Goal: Task Accomplishment & Management: Manage account settings

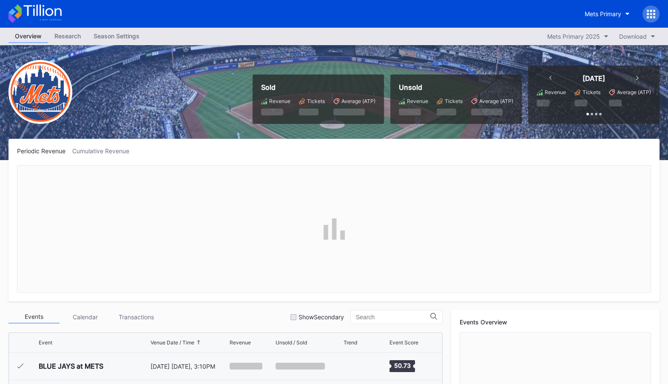
scroll to position [1686, 0]
click at [617, 14] on div "Mets Primary" at bounding box center [603, 13] width 37 height 7
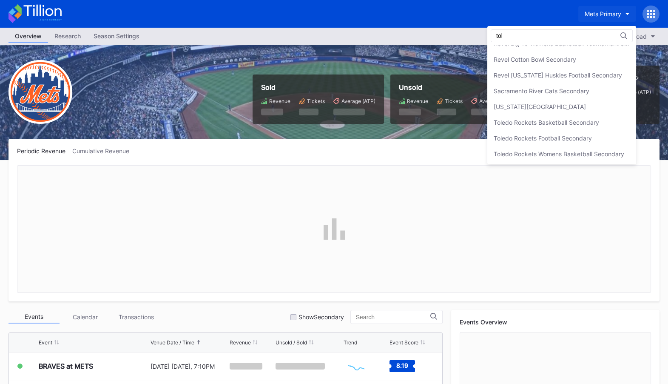
scroll to position [0, 0]
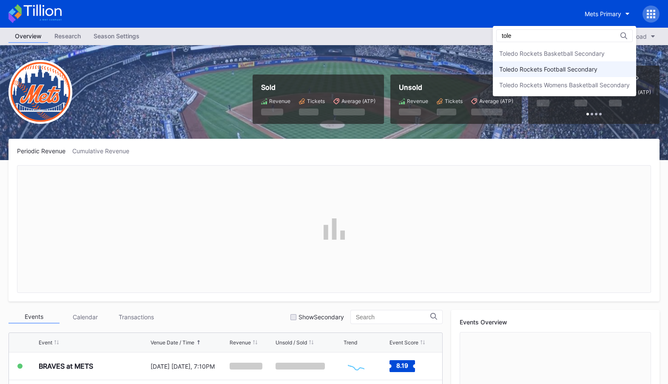
type input "tole"
click at [606, 64] on div "Toledo Rockets Football Secondary" at bounding box center [564, 69] width 143 height 16
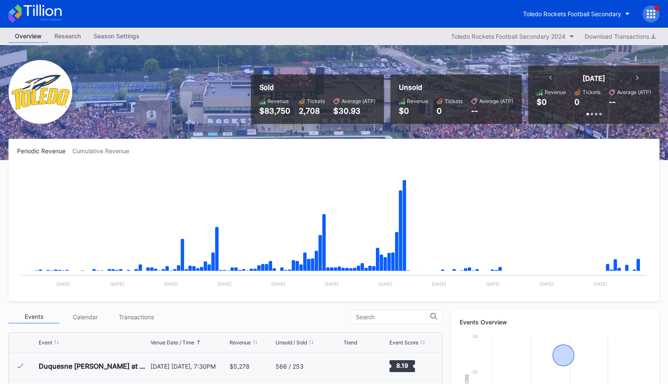
click at [643, 10] on div "Toledo Rockets Football Secondary" at bounding box center [588, 14] width 143 height 17
click at [650, 3] on div "Toledo Rockets Football Secondary" at bounding box center [334, 14] width 668 height 28
click at [650, 14] on icon at bounding box center [651, 14] width 2 height 2
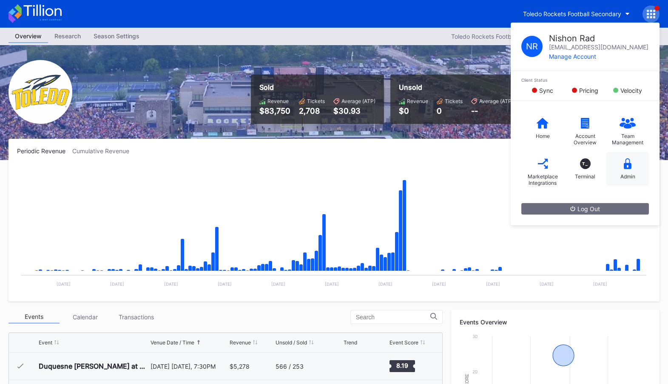
click at [621, 170] on div "Admin" at bounding box center [627, 169] width 43 height 34
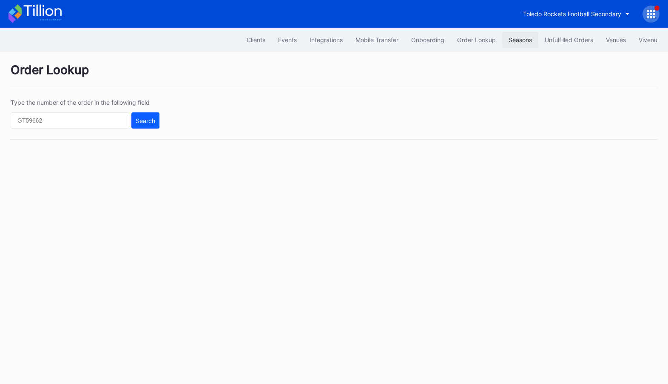
click at [509, 40] on div "Seasons" at bounding box center [520, 39] width 23 height 7
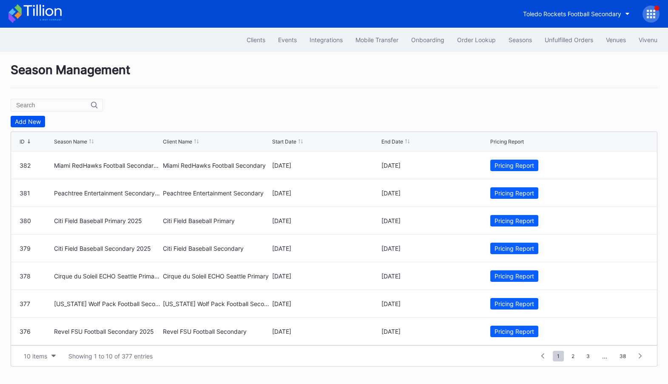
click at [30, 118] on div "Add New" at bounding box center [28, 121] width 26 height 7
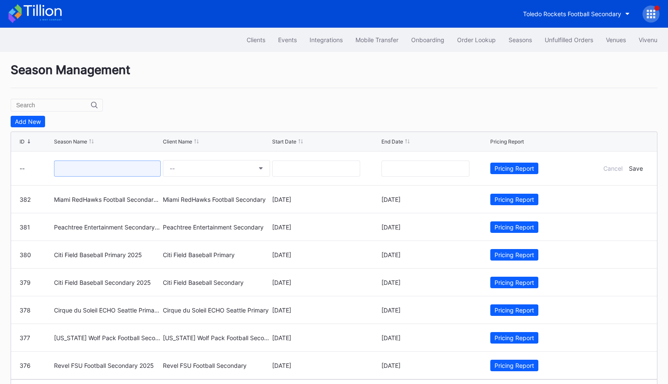
click at [114, 165] on input at bounding box center [107, 168] width 107 height 16
click at [54, 104] on input "text" at bounding box center [53, 105] width 75 height 7
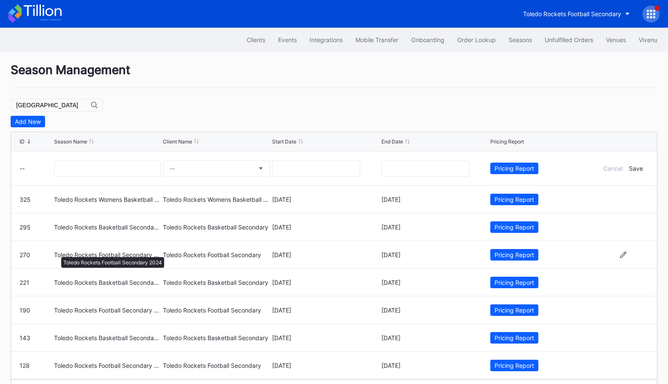
type input "[GEOGRAPHIC_DATA]"
click at [57, 253] on div "Toledo Rockets Football Secondary 2024" at bounding box center [107, 254] width 107 height 7
copy div "Toledo Rockets Football Secondary 2024"
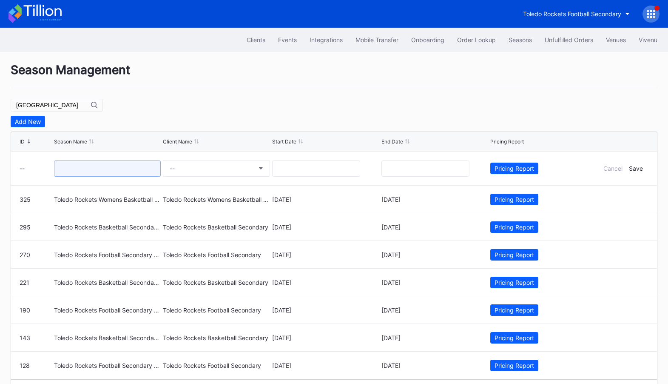
click at [111, 166] on input at bounding box center [107, 168] width 107 height 16
paste input "Toledo Rockets Football Secondary 2024"
type input "Toledo Rockets Football Secondary 2025"
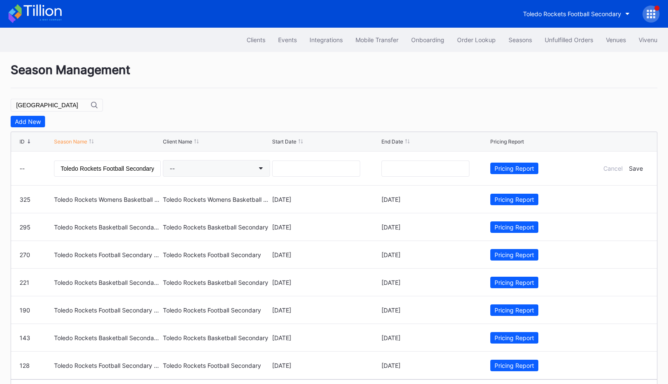
click at [262, 166] on button "--" at bounding box center [216, 168] width 107 height 17
click at [199, 169] on button "--" at bounding box center [216, 168] width 107 height 17
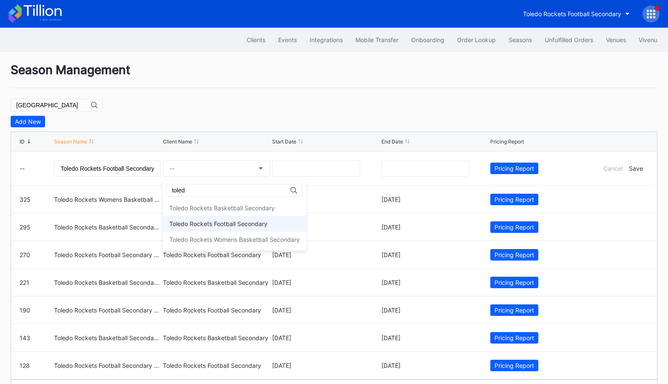
type input "toled"
click at [202, 225] on div "Toledo Rockets Football Secondary" at bounding box center [218, 223] width 98 height 7
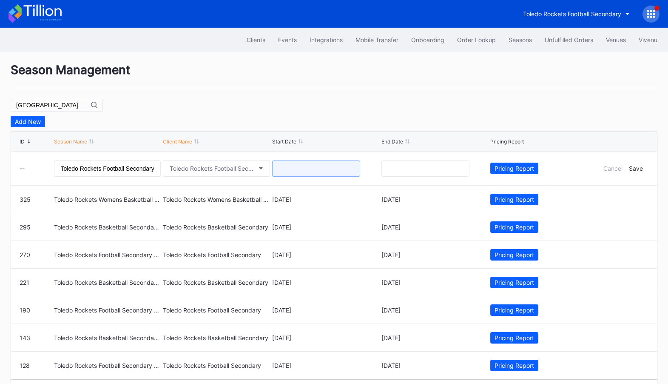
click at [295, 168] on input "text" at bounding box center [316, 168] width 88 height 16
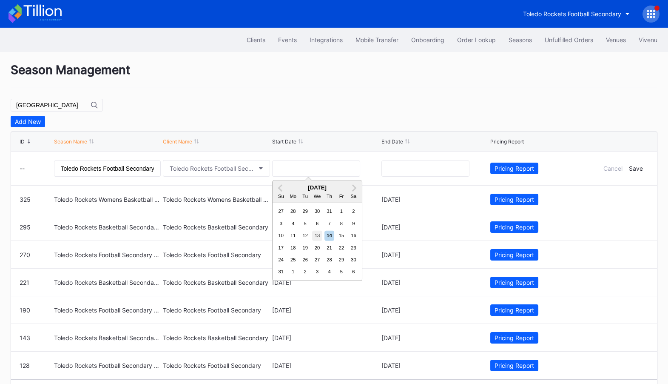
click at [318, 236] on div "13" at bounding box center [317, 235] width 10 height 10
type input "[DATE]"
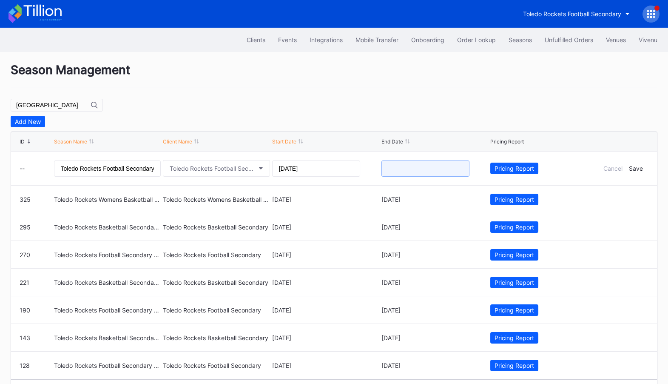
click at [407, 165] on input "text" at bounding box center [425, 168] width 88 height 16
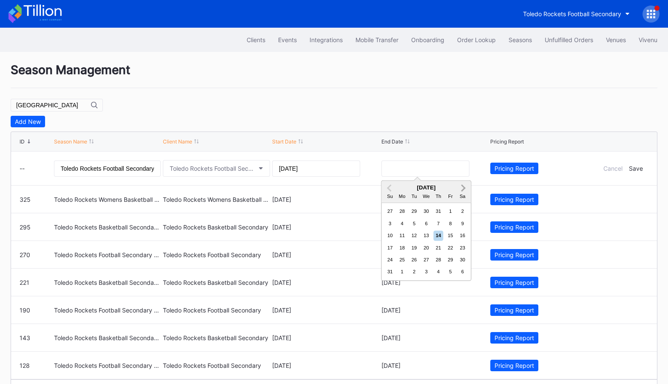
click at [465, 188] on button "Next Month" at bounding box center [464, 189] width 14 height 14
click at [465, 186] on button "Next Month" at bounding box center [464, 189] width 14 height 14
click at [402, 211] on div "1" at bounding box center [402, 211] width 10 height 10
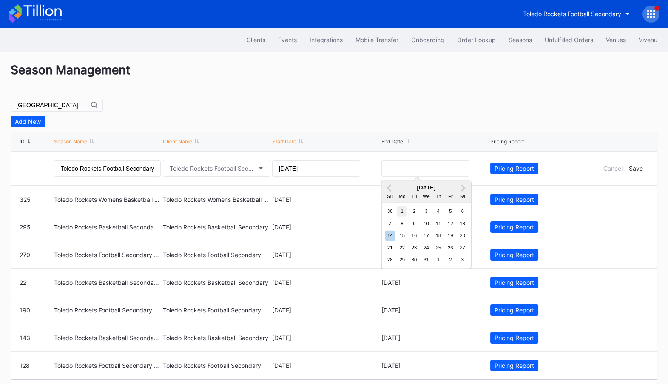
type input "[DATE]"
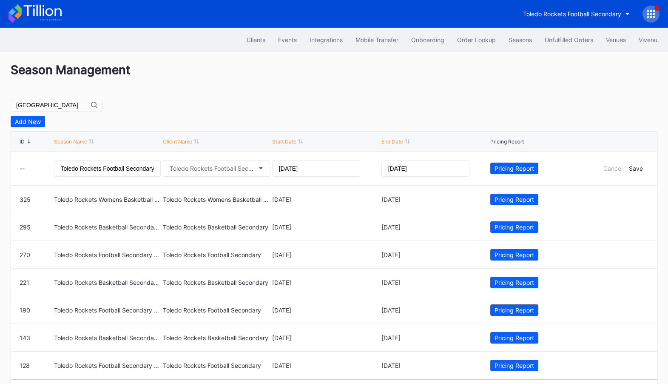
click at [463, 63] on div "Season Management" at bounding box center [334, 76] width 647 height 26
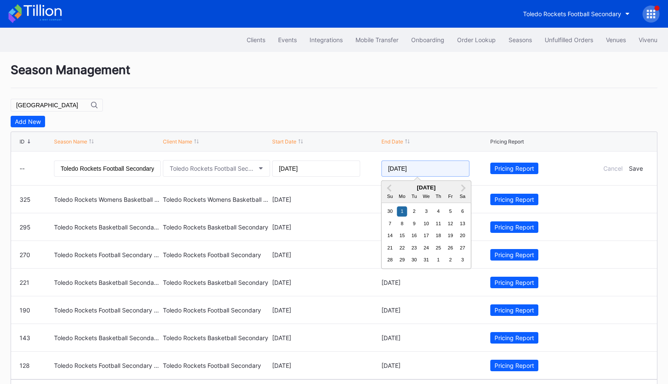
click at [421, 169] on input "[DATE]" at bounding box center [425, 168] width 88 height 16
click at [541, 111] on div "Season Management [GEOGRAPHIC_DATA] Add New ID Season Name Client Name Start Da…" at bounding box center [334, 231] width 668 height 359
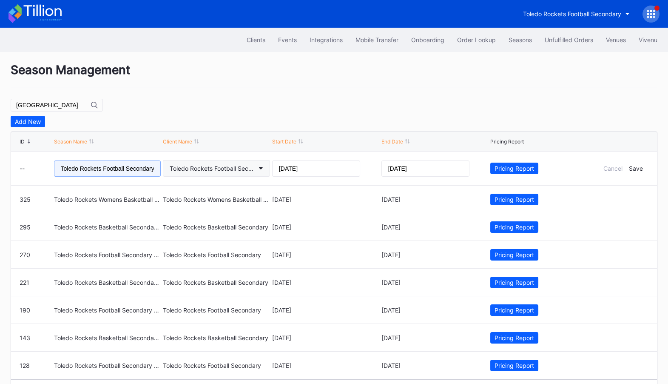
scroll to position [0, 15]
drag, startPoint x: 125, startPoint y: 170, endPoint x: 191, endPoint y: 168, distance: 65.5
click at [191, 168] on form "-- Toledo Rockets Football Secondary 2025 Toledo Rockets Football Secondary [DA…" at bounding box center [334, 168] width 629 height 34
click at [105, 168] on input "Toledo Rockets Football Secondary 2025" at bounding box center [107, 168] width 107 height 16
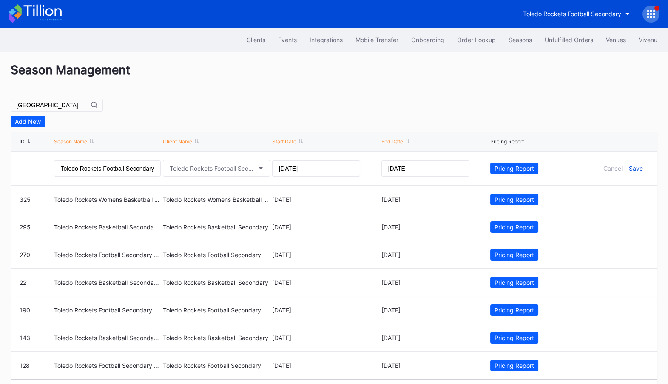
click at [638, 166] on div "Save" at bounding box center [636, 168] width 14 height 7
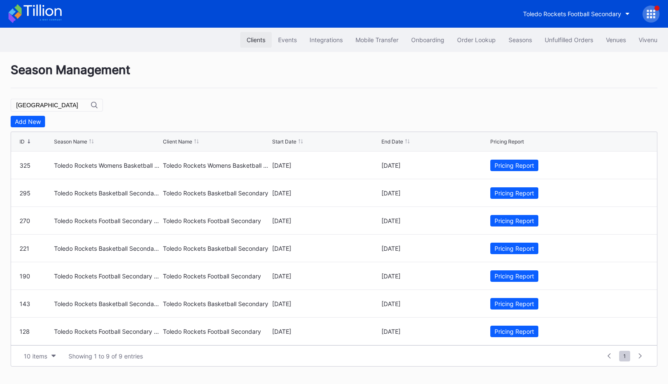
click at [254, 35] on button "Clients" at bounding box center [255, 40] width 31 height 16
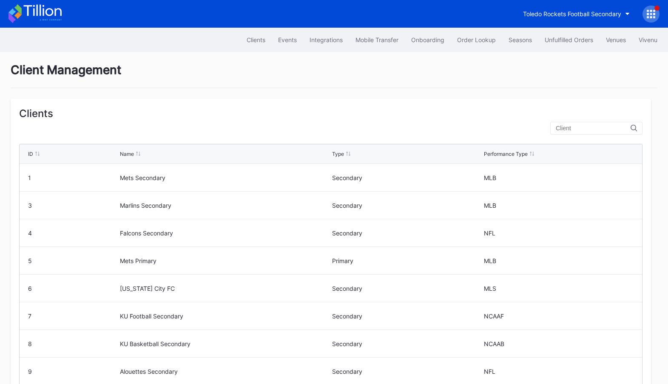
click at [50, 15] on icon at bounding box center [42, 10] width 38 height 11
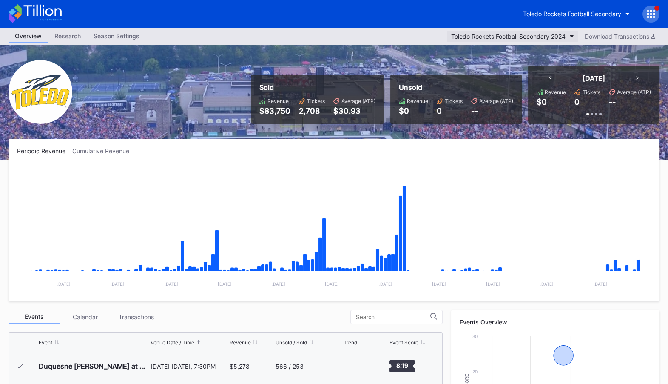
click at [560, 39] on div "Toledo Rockets Football Secondary 2024" at bounding box center [508, 36] width 114 height 7
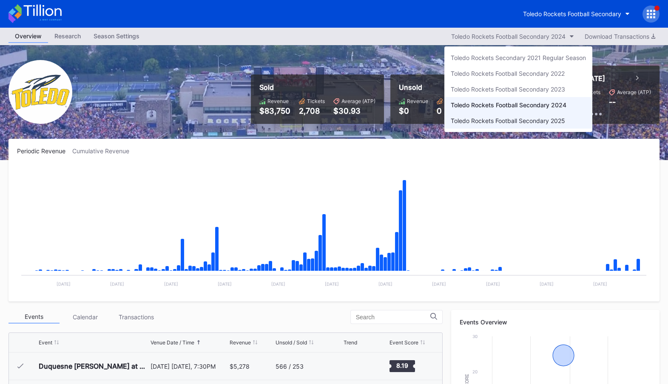
click at [572, 119] on div "Toledo Rockets Football Secondary 2025" at bounding box center [518, 121] width 148 height 16
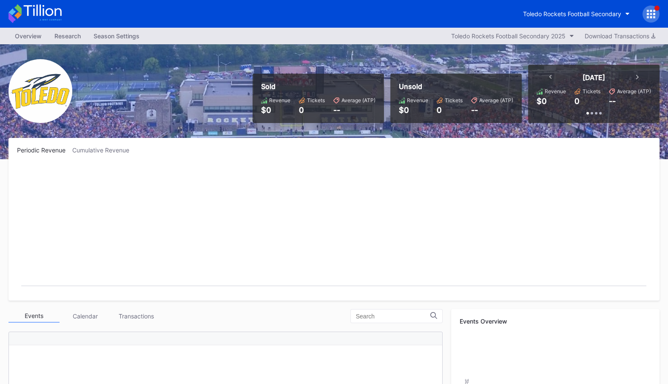
click at [650, 9] on div at bounding box center [651, 14] width 17 height 17
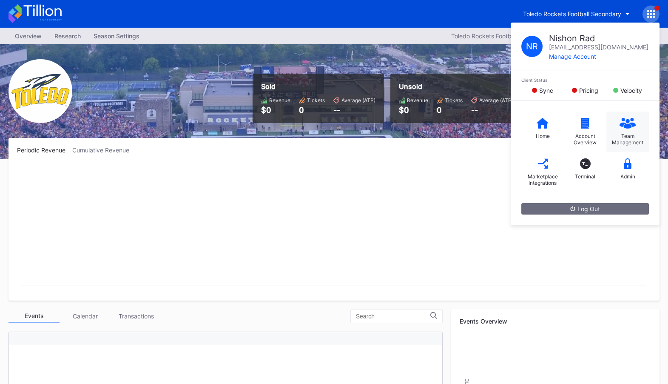
click at [626, 135] on div "Team Management" at bounding box center [628, 139] width 34 height 13
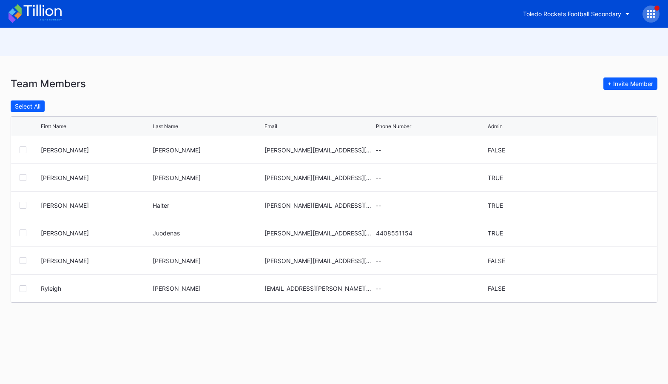
click at [29, 2] on div "Toledo Rockets Football Secondary" at bounding box center [334, 14] width 668 height 28
click at [32, 8] on icon at bounding box center [35, 13] width 53 height 19
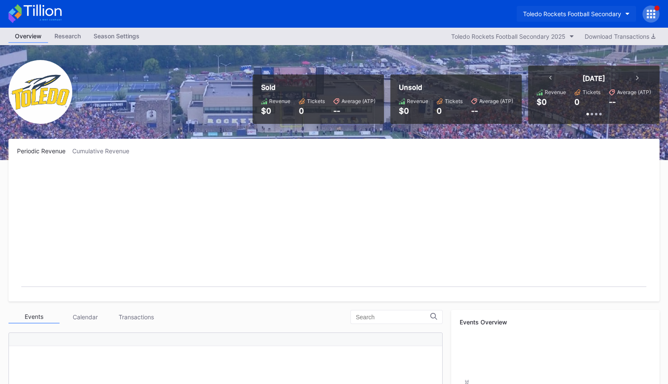
click at [593, 16] on div "Toledo Rockets Football Secondary" at bounding box center [572, 13] width 98 height 7
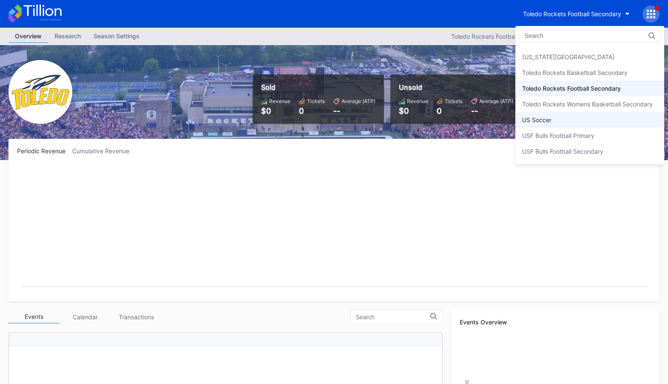
scroll to position [2708, 0]
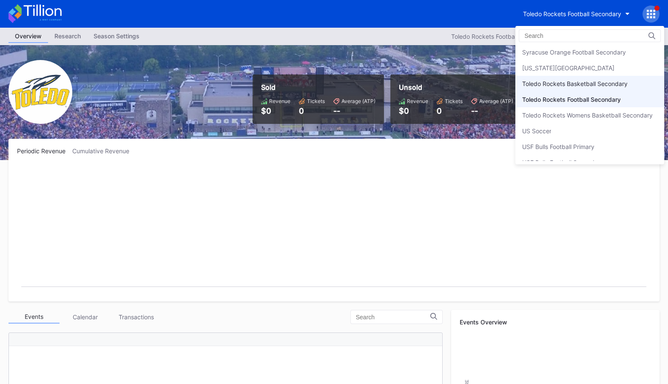
click at [598, 80] on div "Toledo Rockets Basketball Secondary" at bounding box center [574, 83] width 105 height 7
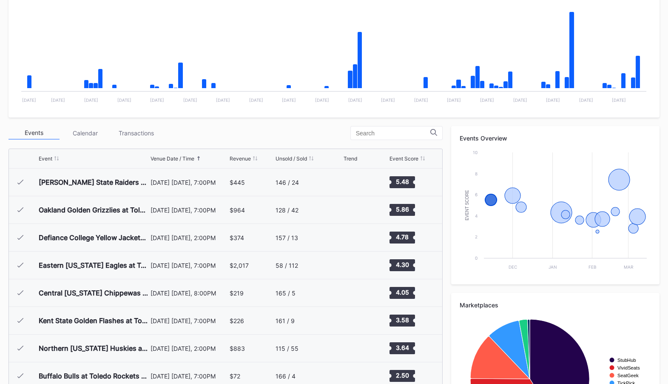
scroll to position [190, 0]
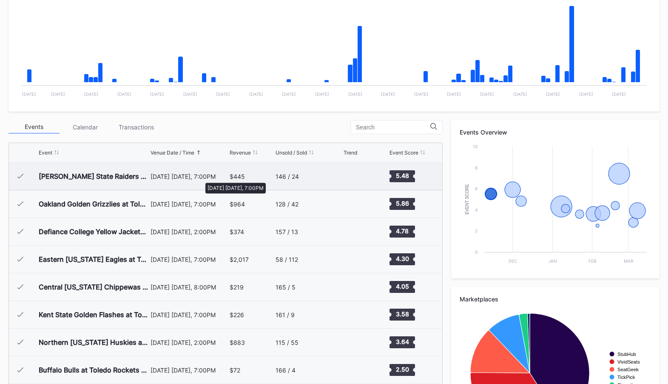
click at [201, 178] on div "November 13 Wednesday, 7:00PM" at bounding box center [189, 176] width 77 height 7
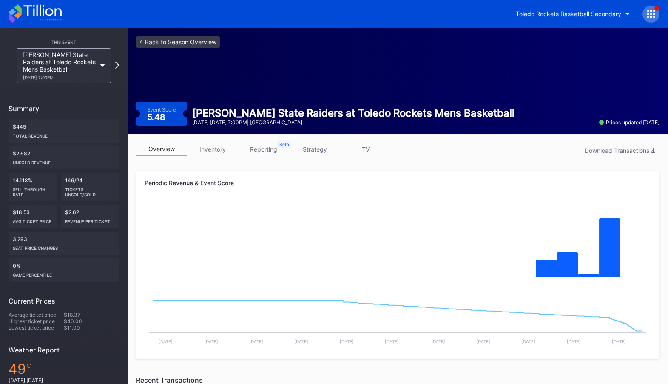
click at [199, 40] on link "<- Back to Season Overview" at bounding box center [178, 41] width 84 height 11
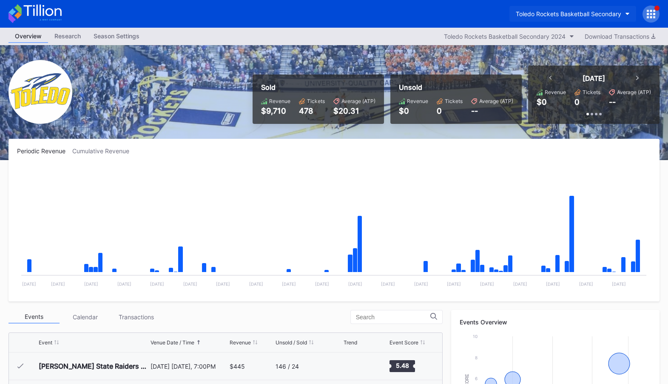
click at [602, 6] on button "Toledo Rockets Basketball Secondary" at bounding box center [572, 14] width 127 height 16
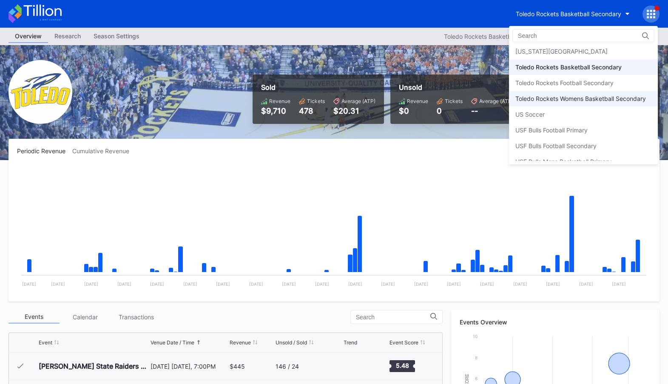
click at [590, 95] on div "Toledo Rockets Womens Basketball Secondary" at bounding box center [580, 98] width 131 height 7
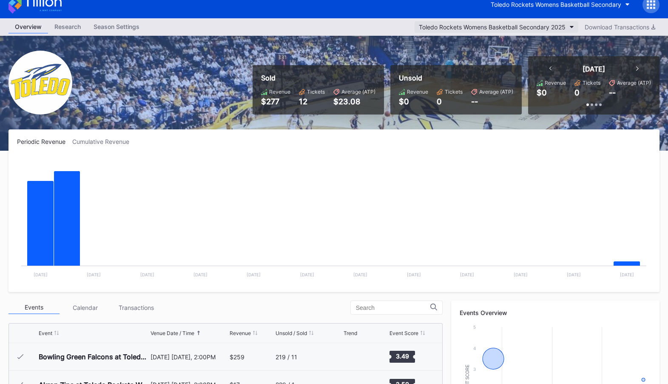
click at [527, 23] on div "Toledo Rockets Womens Basketball Secondary 2025" at bounding box center [492, 26] width 147 height 7
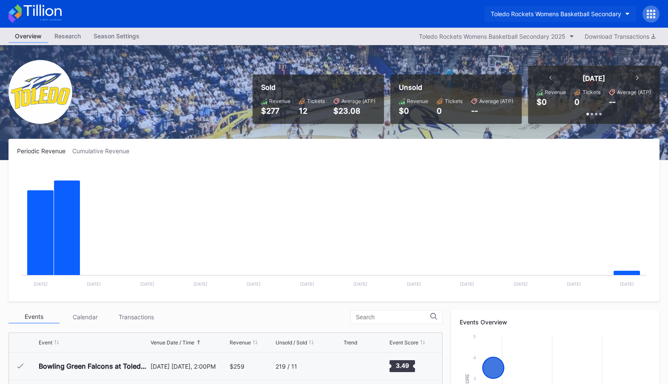
click at [566, 10] on button "Toledo Rockets Womens Basketball Secondary" at bounding box center [560, 14] width 152 height 16
click at [538, 33] on div "Toledo Rockets Womens Basketball Secondary 2025" at bounding box center [492, 36] width 147 height 7
click at [586, 13] on div "Toledo Rockets Womens Basketball Secondary" at bounding box center [556, 13] width 131 height 7
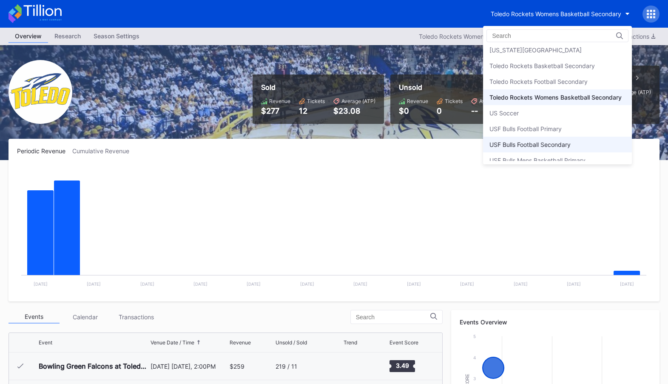
scroll to position [2724, 0]
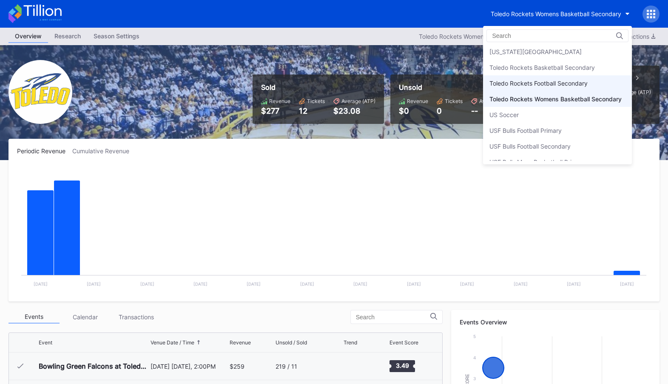
click at [572, 80] on div "Toledo Rockets Football Secondary" at bounding box center [538, 83] width 98 height 7
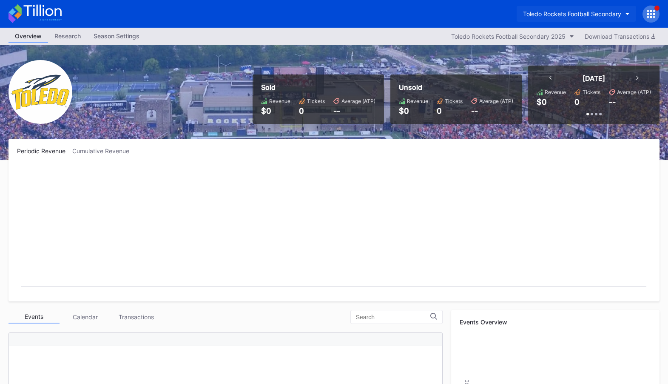
click at [546, 11] on div "Toledo Rockets Football Secondary" at bounding box center [572, 13] width 98 height 7
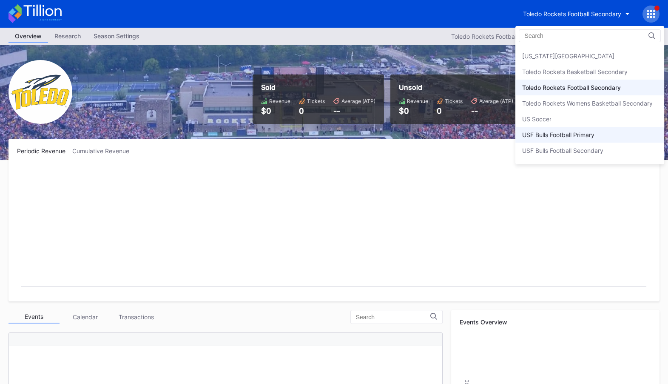
scroll to position [2711, 0]
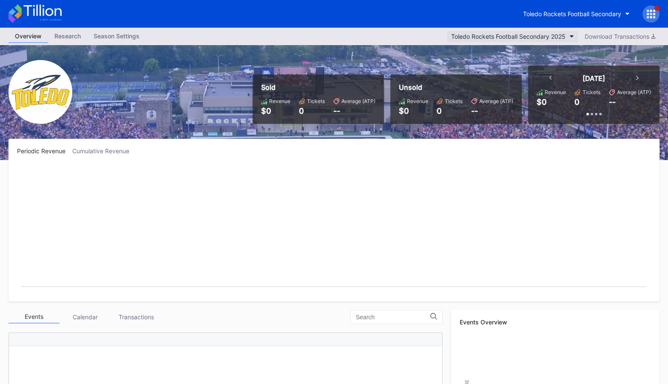
click at [563, 37] on div "Toledo Rockets Football Secondary 2025" at bounding box center [508, 36] width 114 height 7
click at [560, 14] on div "Toledo Rockets Football Secondary" at bounding box center [572, 13] width 98 height 7
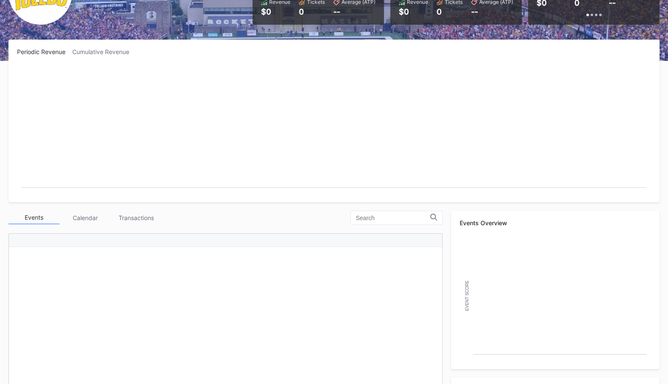
scroll to position [0, 0]
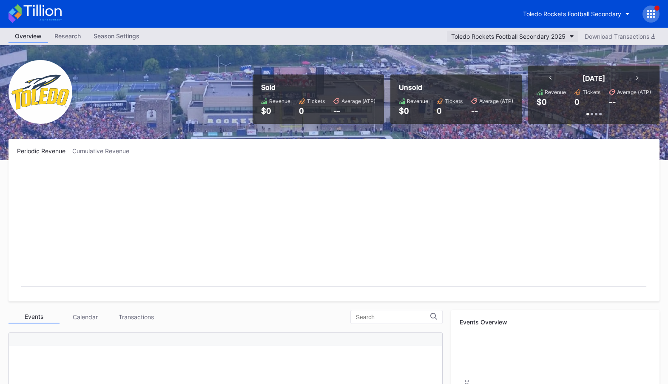
click at [565, 35] on button "Toledo Rockets Football Secondary 2025" at bounding box center [512, 36] width 131 height 11
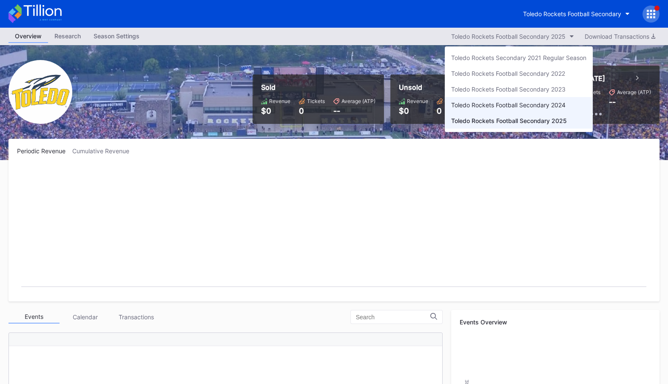
click at [541, 104] on div "Toledo Rockets Football Secondary 2024" at bounding box center [508, 104] width 114 height 7
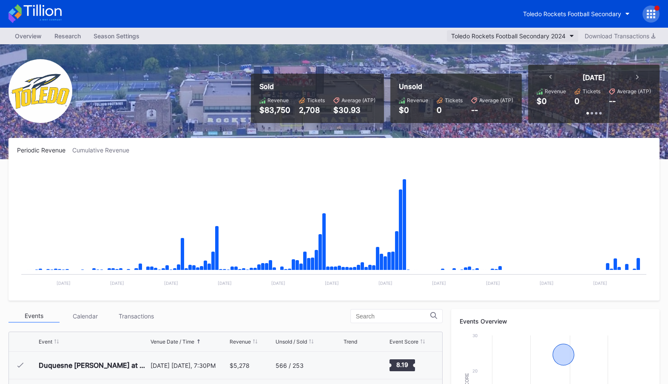
click at [551, 41] on button "Toledo Rockets Football Secondary 2024" at bounding box center [512, 35] width 131 height 11
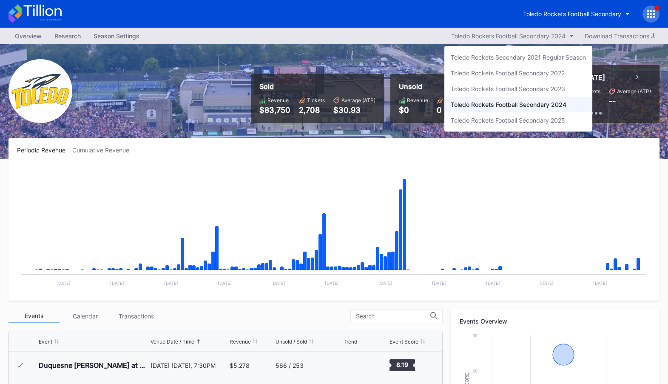
click at [575, 117] on div "Toledo Rockets Football Secondary 2025" at bounding box center [518, 120] width 148 height 16
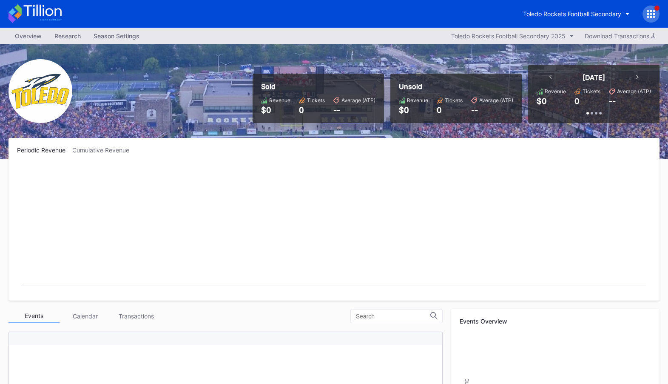
click at [554, 43] on div "Overview Research Season Settings Toledo Rockets Football Secondary 2025 Downlo…" at bounding box center [334, 36] width 668 height 17
click at [558, 33] on div "Toledo Rockets Football Secondary 2025" at bounding box center [508, 35] width 114 height 7
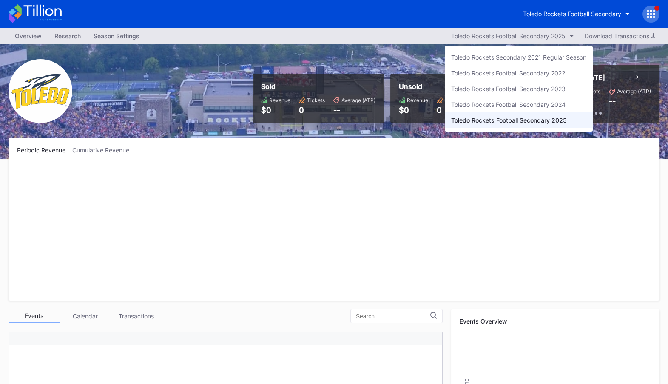
click at [551, 102] on div "Toledo Rockets Football Secondary 2024" at bounding box center [508, 104] width 114 height 7
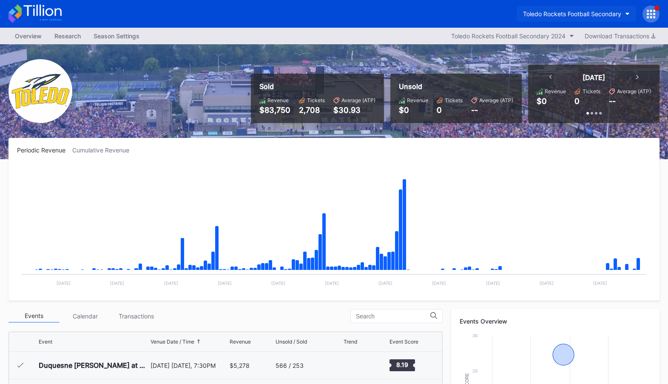
click at [575, 11] on div "Toledo Rockets Football Secondary" at bounding box center [572, 13] width 98 height 7
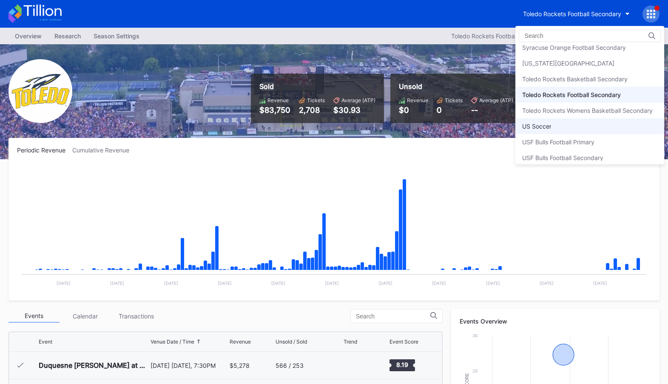
scroll to position [2712, 0]
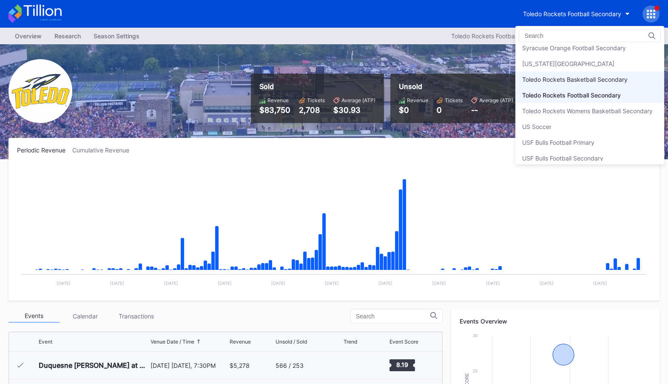
click at [578, 76] on div "Toledo Rockets Basketball Secondary" at bounding box center [574, 79] width 105 height 7
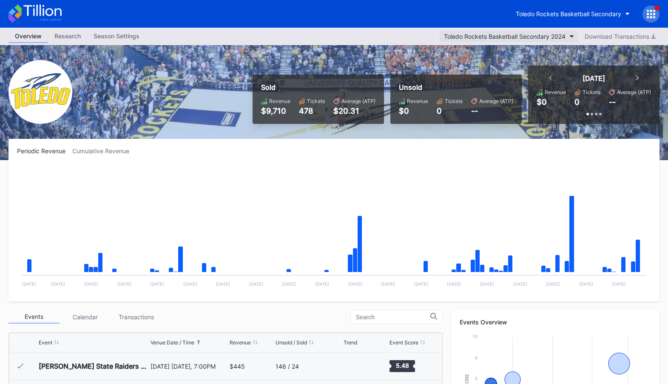
click at [534, 36] on div "Toledo Rockets Basketball Secondary 2024" at bounding box center [505, 36] width 122 height 7
click at [555, 16] on div "Toledo Rockets Basketball Secondary" at bounding box center [568, 13] width 105 height 7
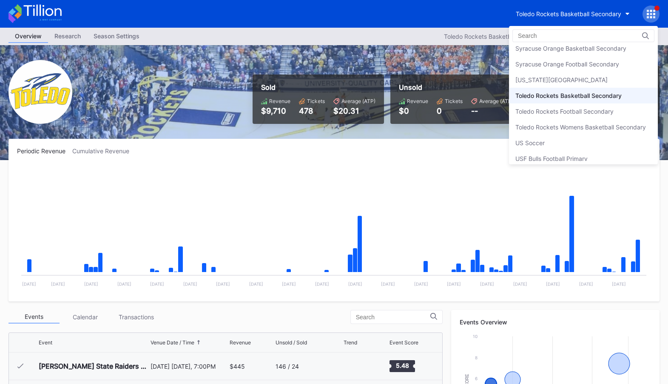
scroll to position [2691, 0]
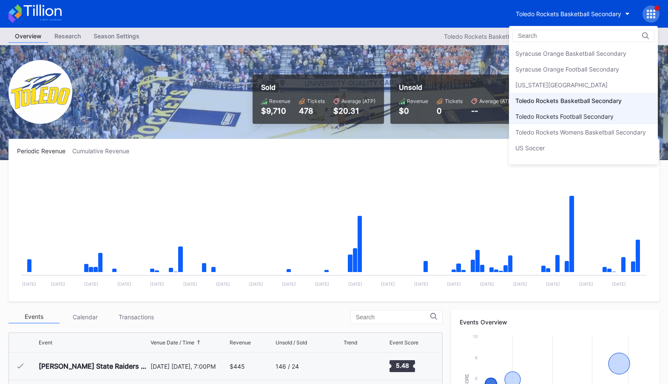
click at [577, 113] on div "Toledo Rockets Football Secondary" at bounding box center [564, 116] width 98 height 7
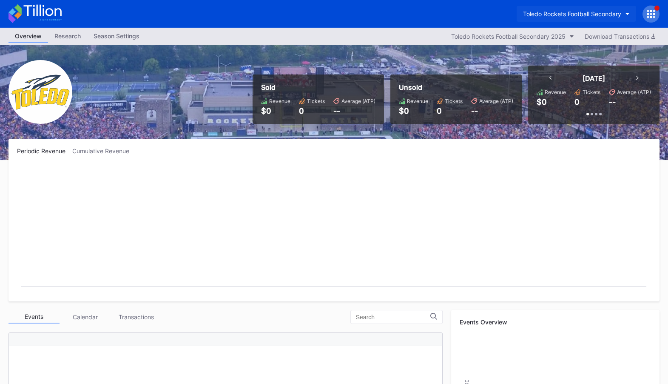
click at [571, 13] on div "Toledo Rockets Football Secondary" at bounding box center [572, 13] width 98 height 7
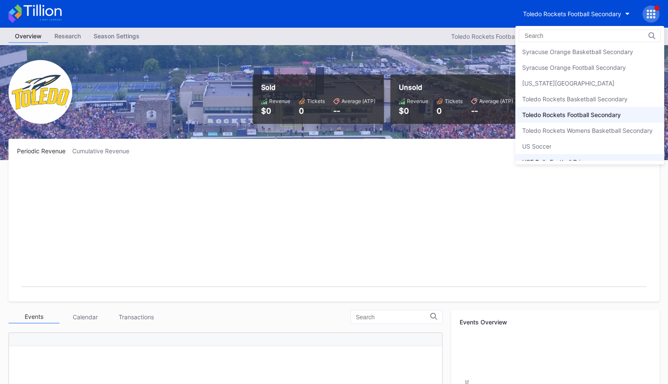
scroll to position [2695, 0]
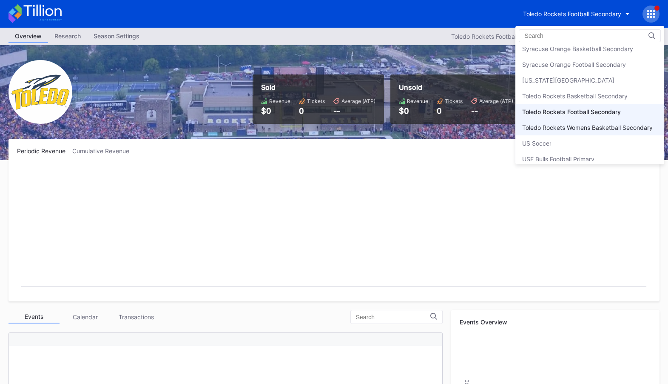
click at [586, 120] on div "Toledo Rockets Womens Basketball Secondary" at bounding box center [589, 128] width 149 height 16
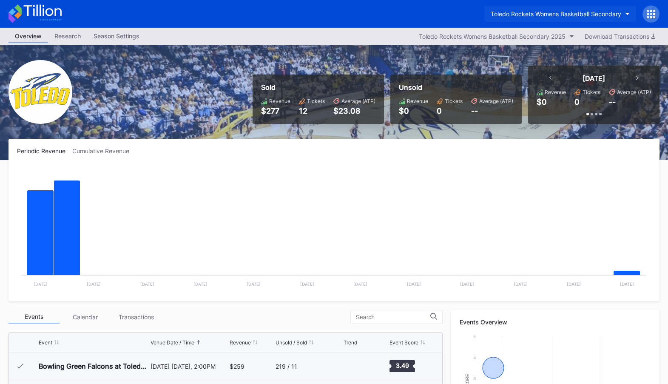
click at [586, 15] on div "Toledo Rockets Womens Basketball Secondary" at bounding box center [556, 13] width 131 height 7
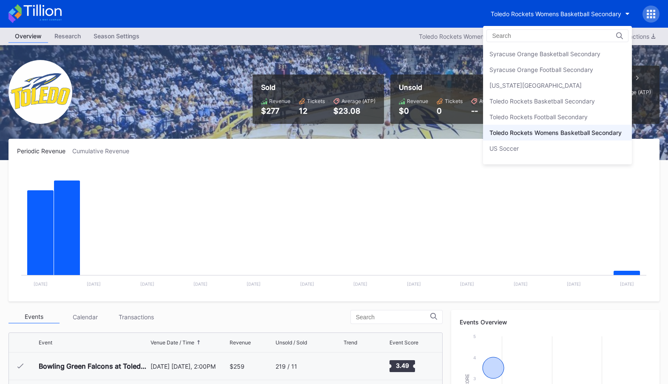
scroll to position [2688, 0]
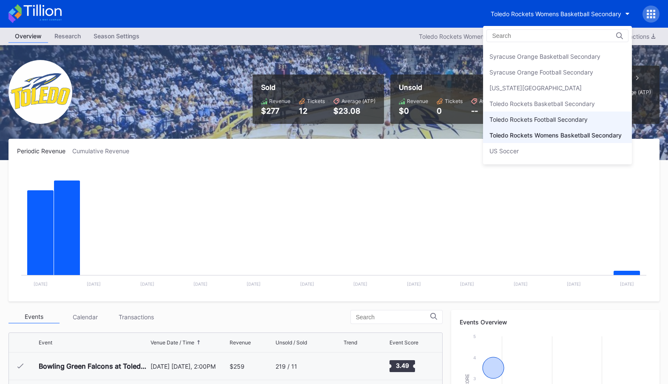
click at [578, 116] on div "Toledo Rockets Football Secondary" at bounding box center [538, 119] width 98 height 7
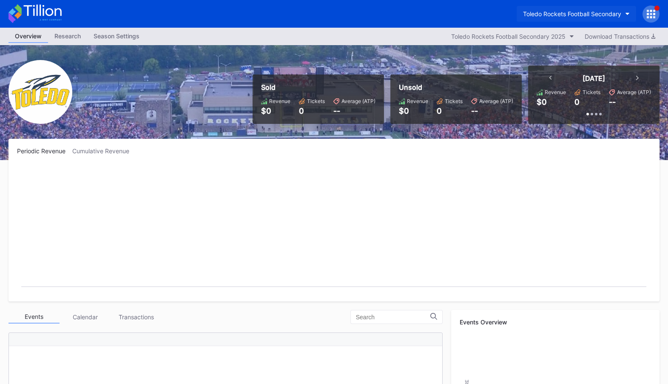
click at [576, 13] on div "Toledo Rockets Football Secondary" at bounding box center [572, 13] width 98 height 7
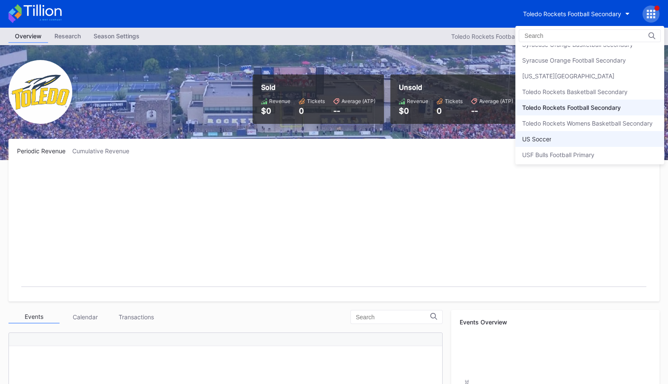
scroll to position [2699, 0]
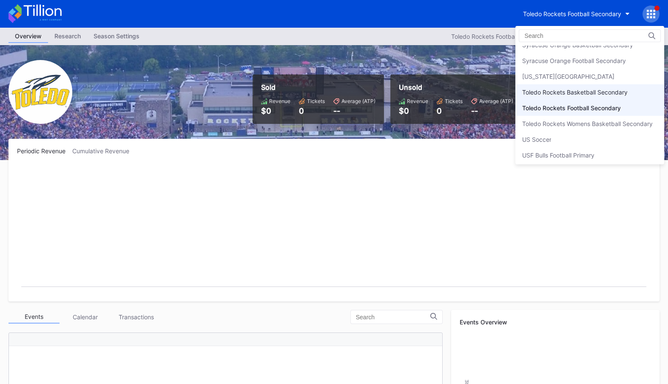
click at [592, 88] on div "Toledo Rockets Basketball Secondary" at bounding box center [574, 91] width 105 height 7
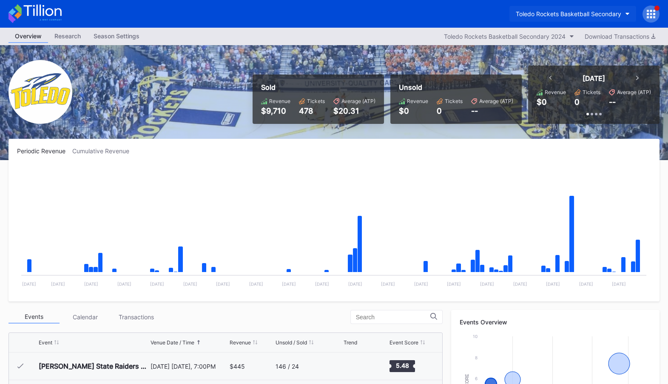
click at [579, 13] on div "Toledo Rockets Basketball Secondary" at bounding box center [568, 13] width 105 height 7
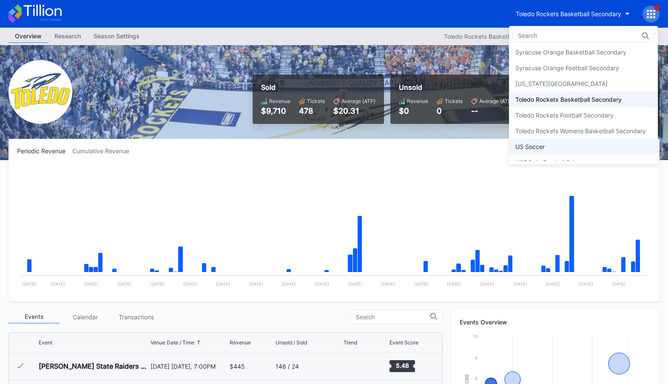
scroll to position [2691, 0]
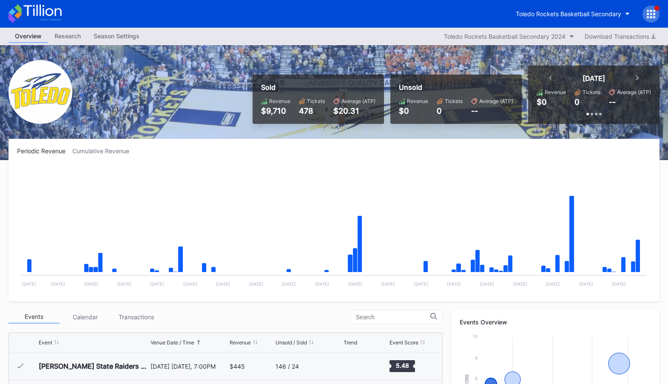
click at [610, 0] on div "Toledo Rockets Basketball Secondary" at bounding box center [334, 14] width 668 height 28
click at [596, 13] on div "Toledo Rockets Basketball Secondary" at bounding box center [568, 13] width 105 height 7
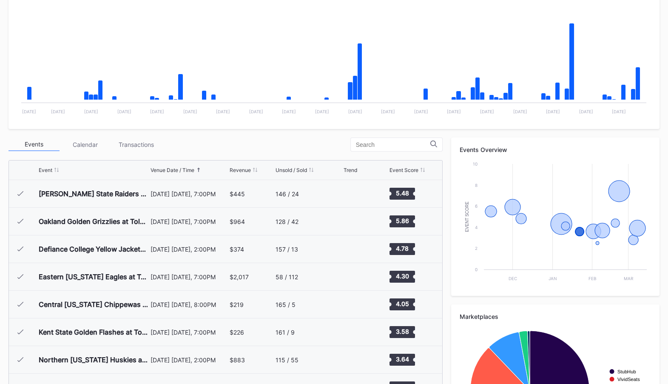
scroll to position [0, 0]
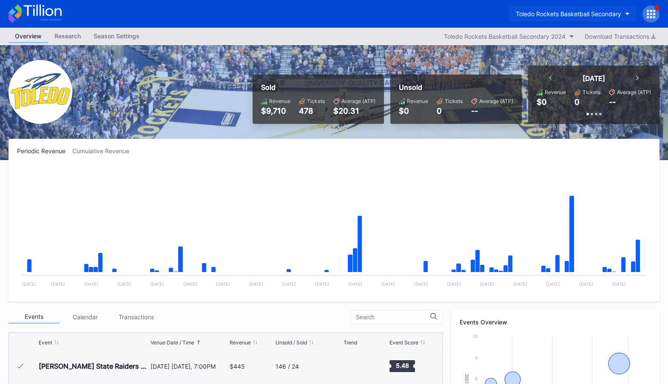
click at [591, 14] on div "Toledo Rockets Basketball Secondary" at bounding box center [568, 13] width 105 height 7
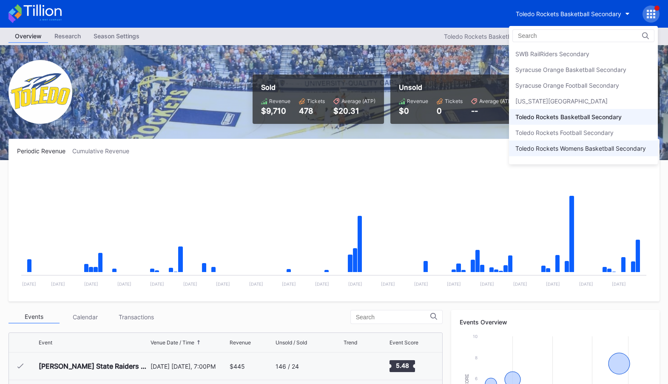
scroll to position [2673, 0]
click at [586, 115] on div "Toledo Rockets Basketball Secondary" at bounding box center [568, 118] width 106 height 7
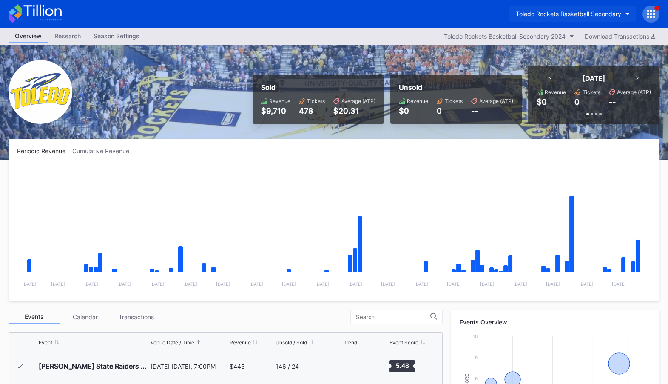
click at [564, 11] on div "Toledo Rockets Basketball Secondary" at bounding box center [568, 13] width 105 height 7
click at [595, 10] on button "Toledo Rockets Basketball Secondary" at bounding box center [572, 14] width 127 height 16
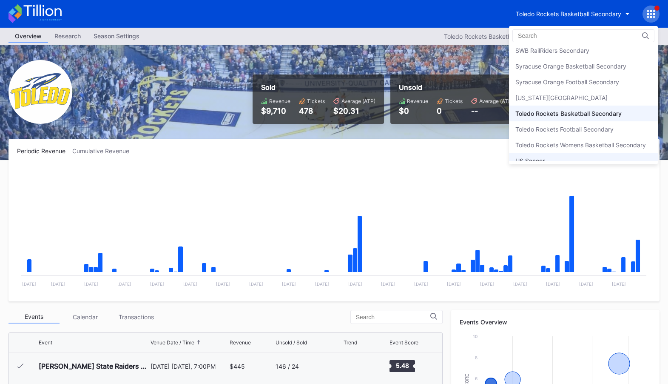
scroll to position [2677, 0]
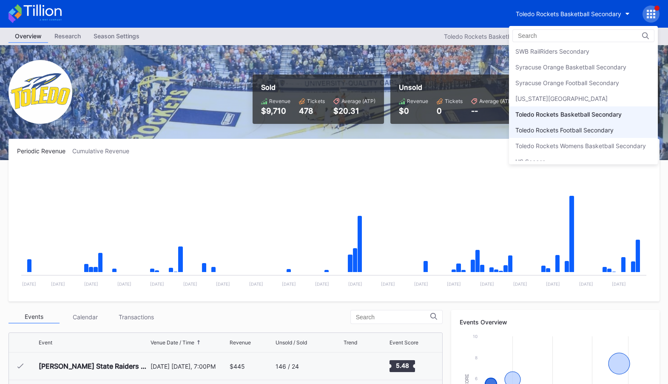
click at [593, 126] on div "Toledo Rockets Football Secondary" at bounding box center [564, 129] width 98 height 7
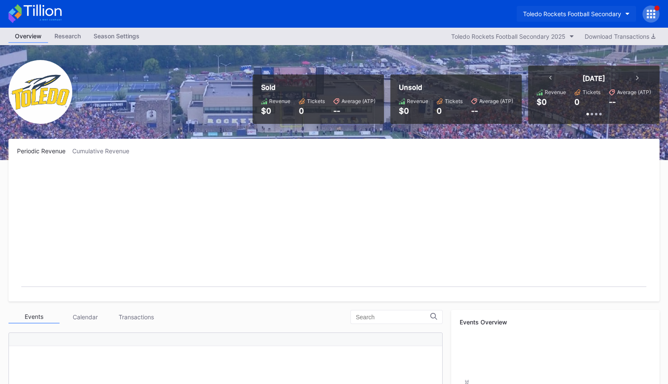
click at [551, 11] on div "Toledo Rockets Football Secondary" at bounding box center [572, 13] width 98 height 7
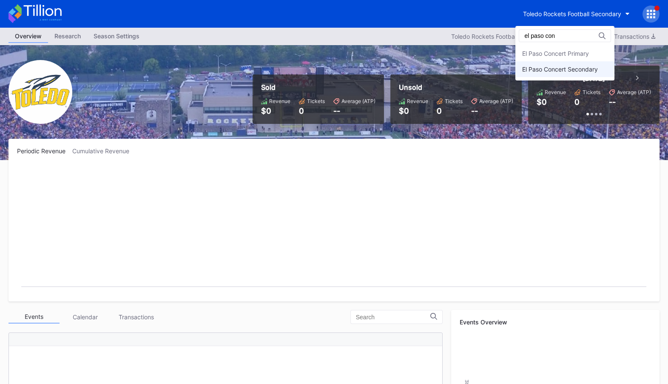
type input "el paso con"
click at [543, 68] on div "El Paso Concert Secondary" at bounding box center [560, 68] width 76 height 7
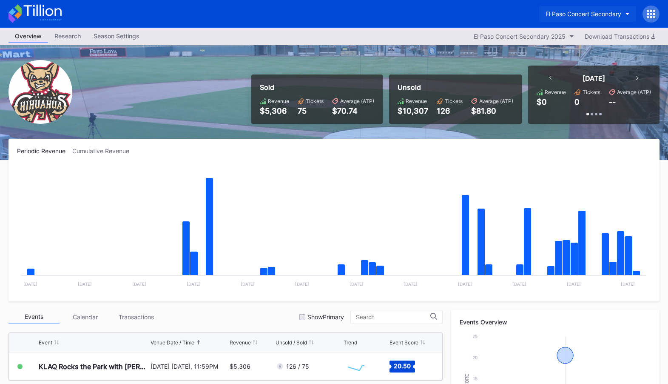
click at [582, 17] on div "El Paso Concert Secondary" at bounding box center [584, 13] width 76 height 7
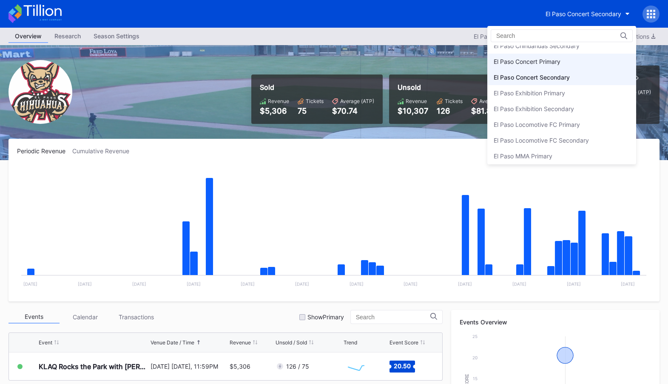
scroll to position [764, 0]
click at [582, 58] on div "El Paso Concert Primary" at bounding box center [561, 61] width 149 height 16
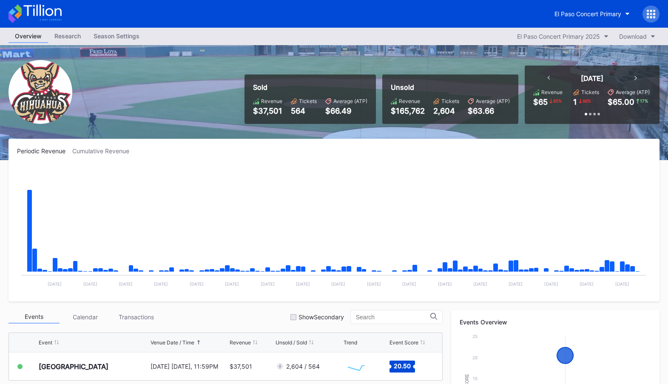
click at [106, 40] on div "Season Settings" at bounding box center [116, 36] width 59 height 12
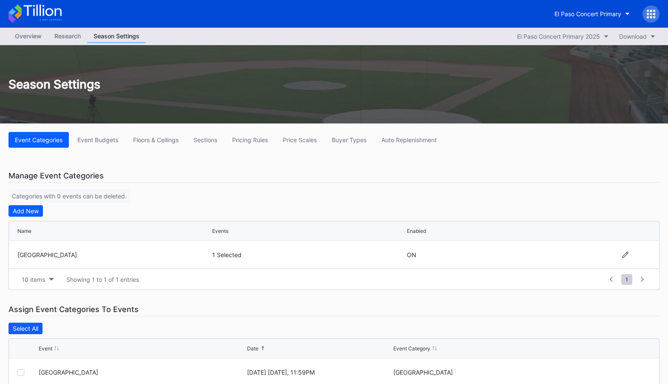
scroll to position [19, 0]
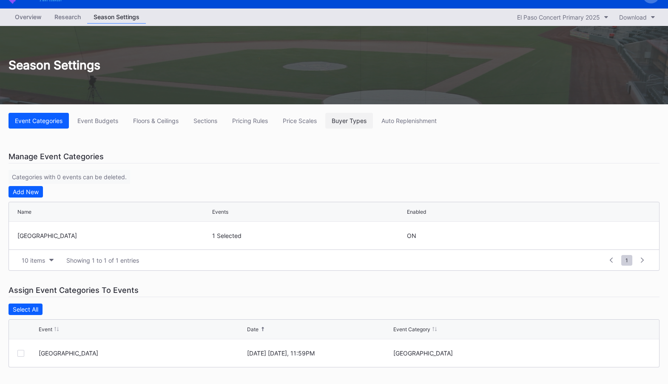
click at [358, 117] on div "Buyer Types" at bounding box center [349, 120] width 35 height 7
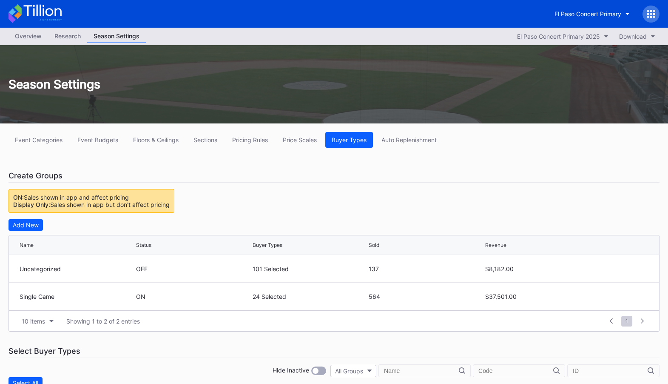
click at [655, 14] on icon at bounding box center [654, 14] width 2 height 2
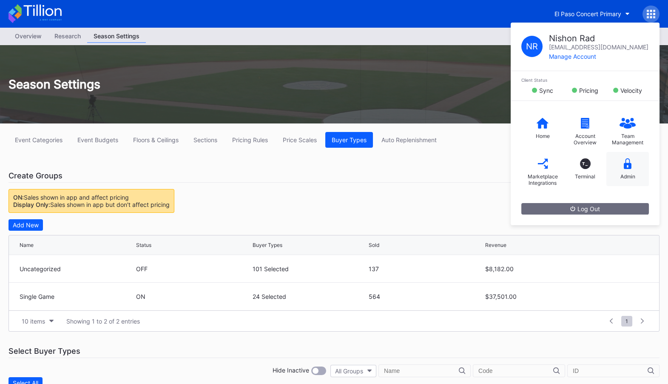
click at [630, 162] on icon at bounding box center [628, 163] width 8 height 11
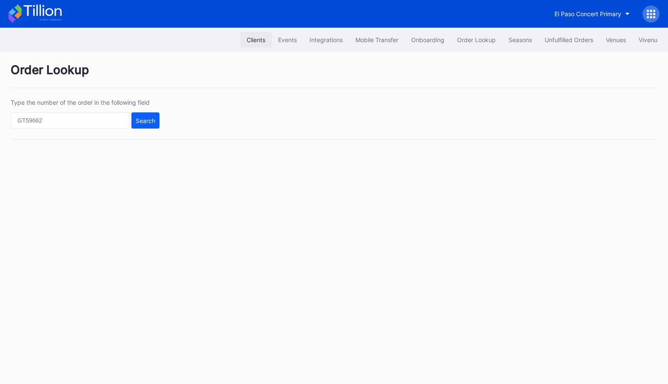
click at [255, 42] on div "Clients" at bounding box center [256, 39] width 19 height 7
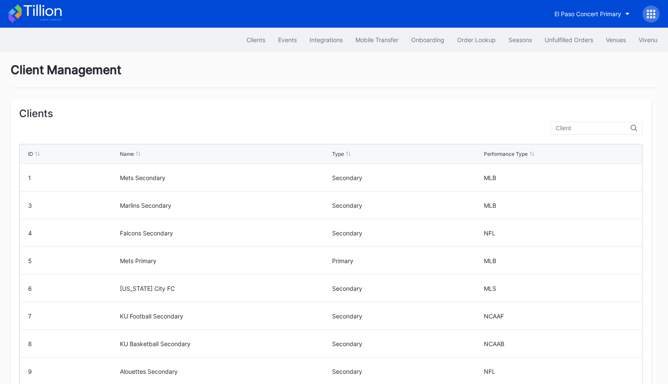
click at [29, 146] on div "ID Name Type Performance Type" at bounding box center [331, 154] width 623 height 20
click at [29, 153] on div "ID" at bounding box center [30, 154] width 5 height 6
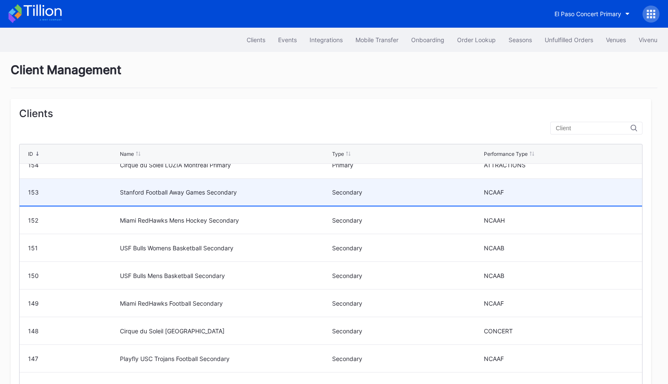
scroll to position [411, 0]
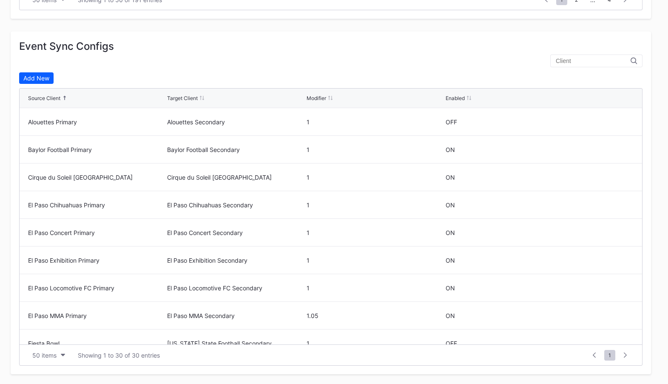
click at [625, 353] on icon at bounding box center [625, 354] width 3 height 5
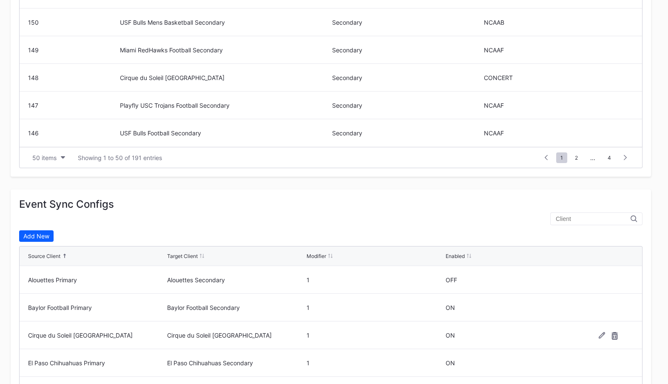
scroll to position [151, 0]
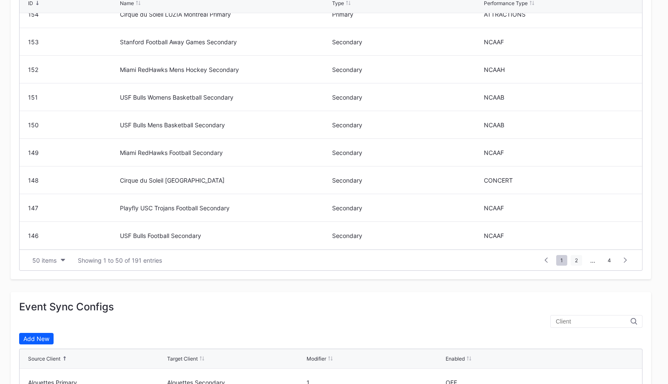
click at [578, 257] on span "2" at bounding box center [576, 260] width 11 height 11
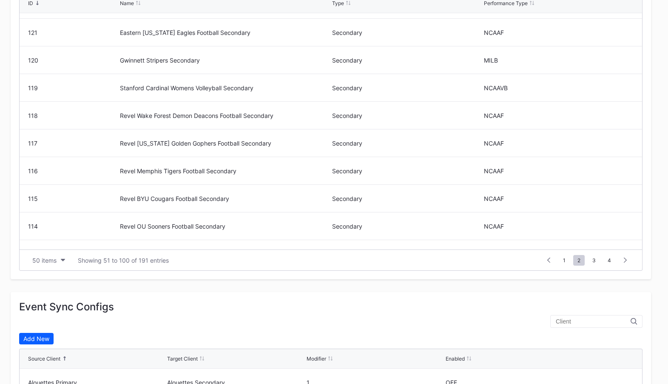
scroll to position [1146, 0]
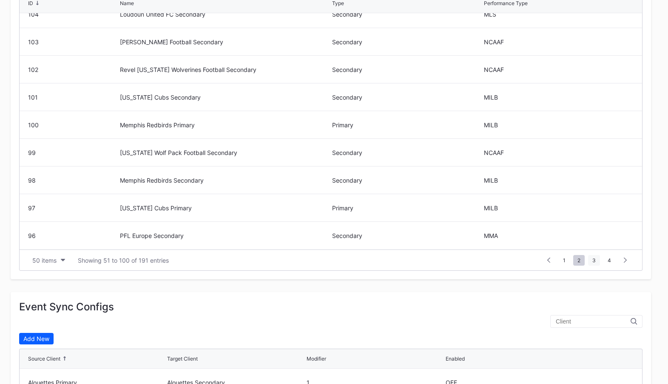
click at [593, 258] on span "3" at bounding box center [594, 260] width 12 height 11
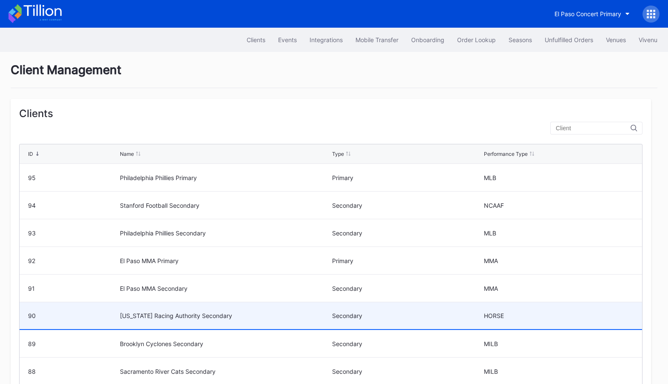
scroll to position [0, 0]
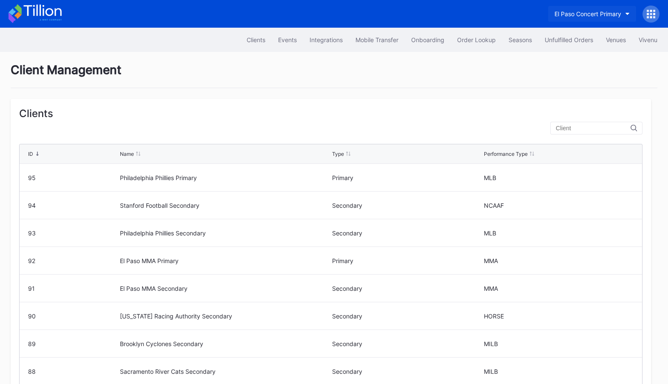
click at [605, 9] on button "El Paso Concert Primary" at bounding box center [592, 14] width 88 height 16
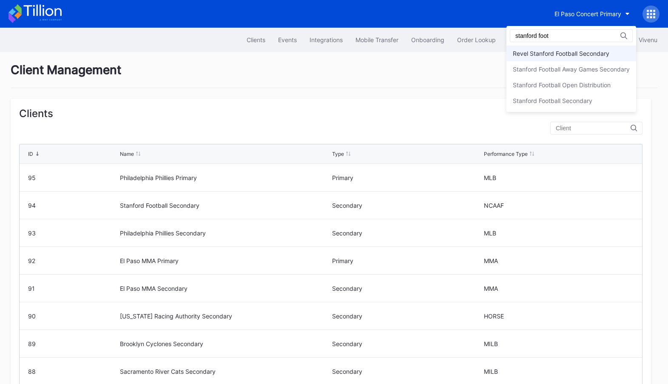
type input "stanford foot"
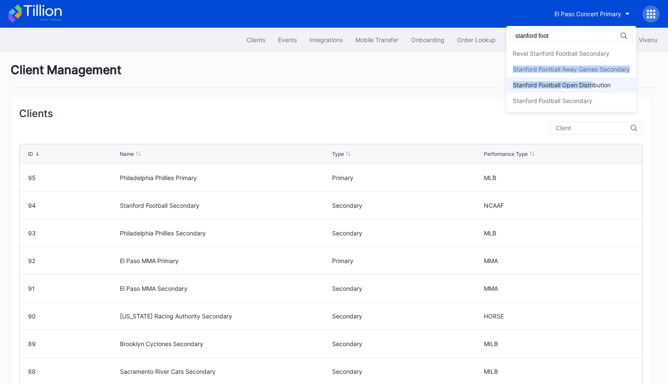
drag, startPoint x: 595, startPoint y: 57, endPoint x: 592, endPoint y: 88, distance: 30.7
click at [592, 88] on div "Revel Stanford Football Secondary Stanford Football Away Games Secondary Stanfo…" at bounding box center [572, 77] width 130 height 63
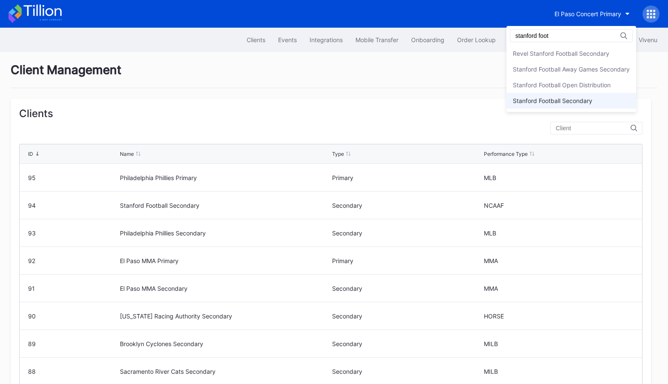
click at [614, 104] on div "Stanford Football Secondary" at bounding box center [572, 101] width 130 height 16
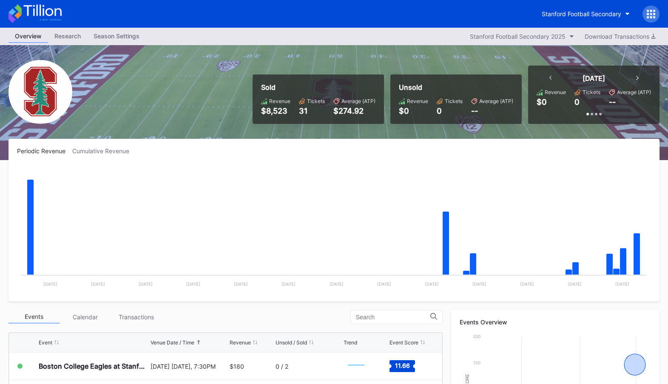
click at [659, 14] on div at bounding box center [651, 14] width 17 height 17
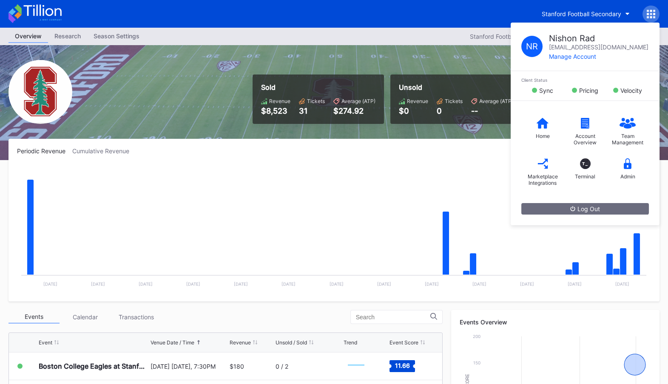
click at [412, 184] on rect "Chart title" at bounding box center [334, 229] width 634 height 128
